Goal: Information Seeking & Learning: Learn about a topic

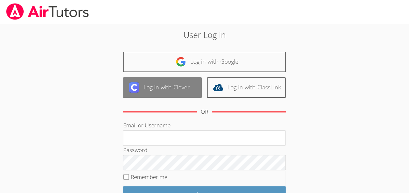
click at [175, 88] on link "Log in with Clever" at bounding box center [162, 87] width 79 height 20
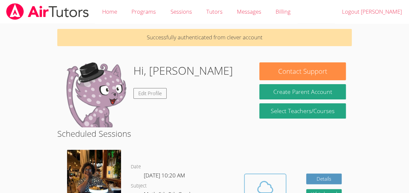
click at [254, 183] on span at bounding box center [264, 187] width 33 height 18
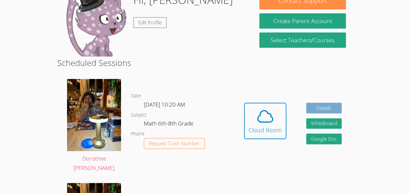
scroll to position [72, 0]
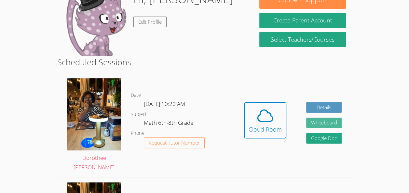
click at [320, 123] on button "Whiteboard" at bounding box center [324, 123] width 36 height 11
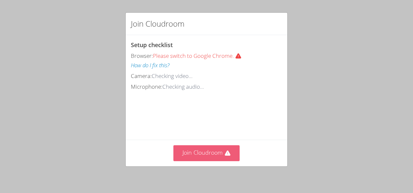
click at [208, 149] on button "Join Cloudroom" at bounding box center [207, 153] width 67 height 16
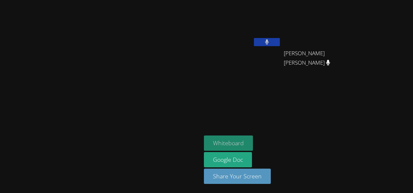
click at [253, 143] on button "Whiteboard" at bounding box center [228, 143] width 49 height 15
drag, startPoint x: 213, startPoint y: 136, endPoint x: 233, endPoint y: 104, distance: 38.0
click at [150, 107] on video at bounding box center [101, 83] width 98 height 111
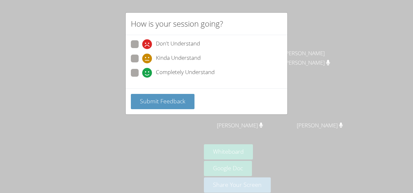
click at [161, 76] on span "Completely Understand" at bounding box center [185, 73] width 59 height 10
click at [148, 74] on input "Completely Understand" at bounding box center [145, 72] width 6 height 6
radio input "true"
click at [162, 88] on div "Submit Feedback" at bounding box center [207, 101] width 162 height 26
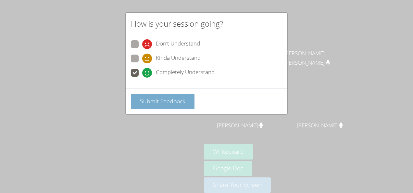
click at [161, 97] on span "Submit Feedback" at bounding box center [163, 101] width 46 height 8
